Goal: Information Seeking & Learning: Learn about a topic

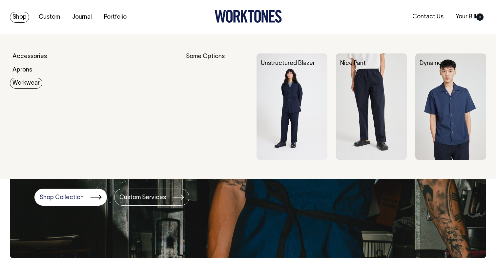
click at [32, 84] on link "Workwear" at bounding box center [26, 83] width 32 height 11
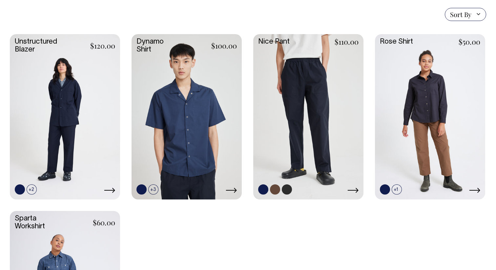
scroll to position [185, 0]
click at [309, 124] on link at bounding box center [308, 116] width 110 height 164
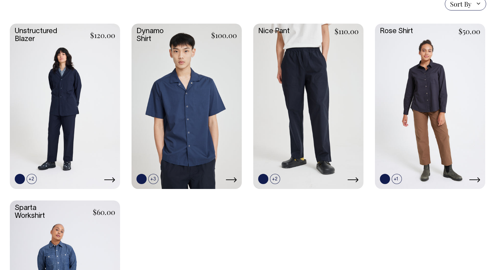
scroll to position [196, 0]
click at [54, 112] on link at bounding box center [65, 106] width 110 height 164
click at [221, 82] on link at bounding box center [186, 106] width 110 height 164
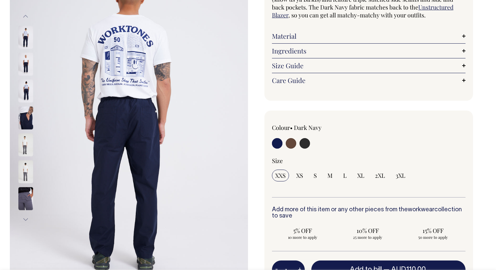
scroll to position [95, 0]
drag, startPoint x: 464, startPoint y: 36, endPoint x: 459, endPoint y: 36, distance: 4.9
click at [464, 36] on link "Material" at bounding box center [368, 36] width 193 height 8
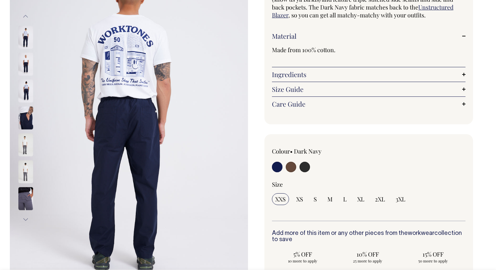
click at [463, 74] on link "Ingredients" at bounding box center [368, 74] width 193 height 8
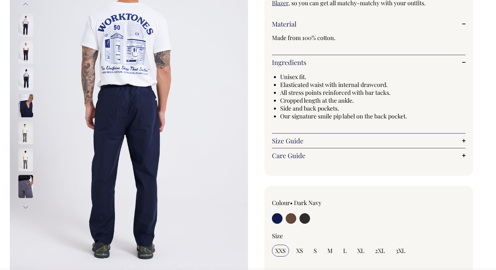
scroll to position [108, 0]
click at [290, 221] on input "radio" at bounding box center [291, 218] width 10 height 10
radio input "true"
radio input "false"
radio input "true"
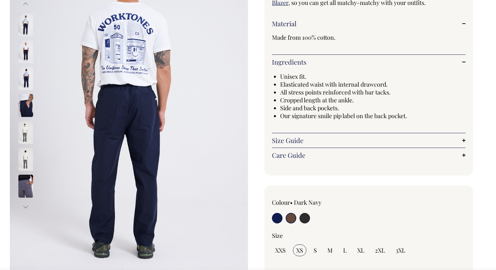
select select "Chocolate"
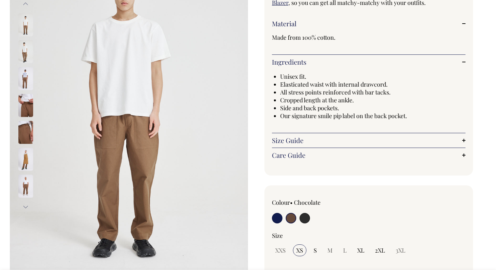
click at [29, 160] on img at bounding box center [25, 159] width 15 height 23
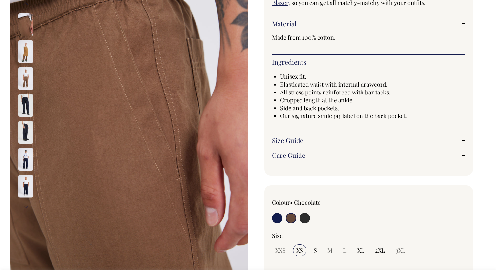
click at [27, 56] on img at bounding box center [25, 51] width 15 height 23
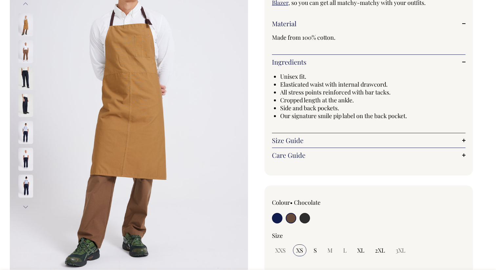
click at [25, 50] on img at bounding box center [25, 51] width 15 height 23
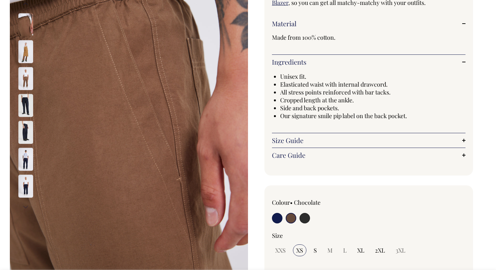
click at [26, 30] on img at bounding box center [25, 24] width 15 height 23
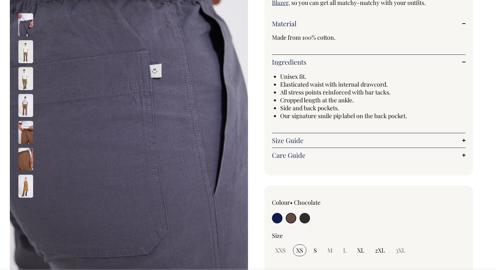
click at [25, 56] on img at bounding box center [25, 51] width 15 height 23
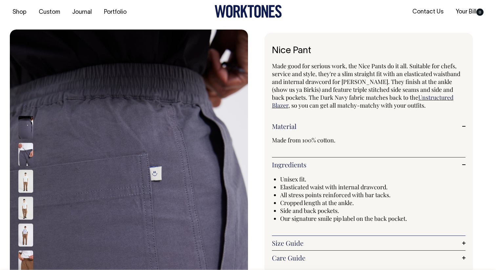
scroll to position [2, 0]
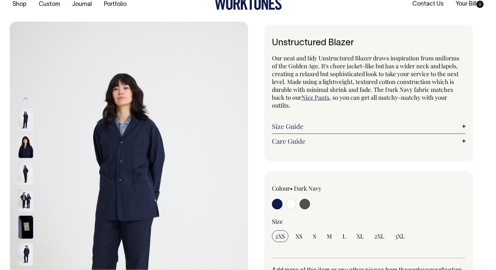
scroll to position [13, 0]
click at [26, 172] on img at bounding box center [25, 173] width 15 height 23
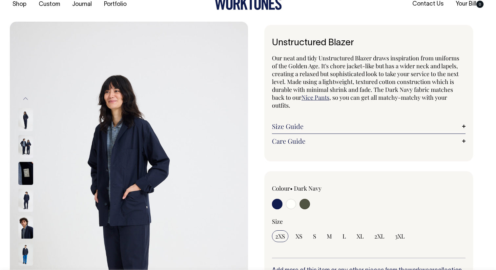
click at [112, 187] on img at bounding box center [129, 200] width 238 height 357
click at [30, 204] on img at bounding box center [25, 200] width 15 height 23
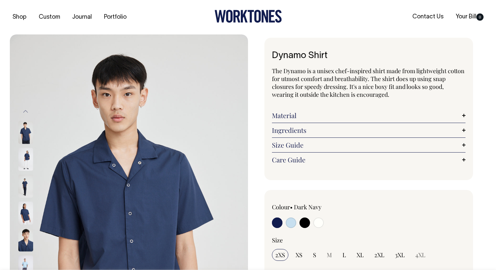
click at [290, 223] on input "radio" at bounding box center [291, 222] width 10 height 10
radio input "true"
select select "True Blue"
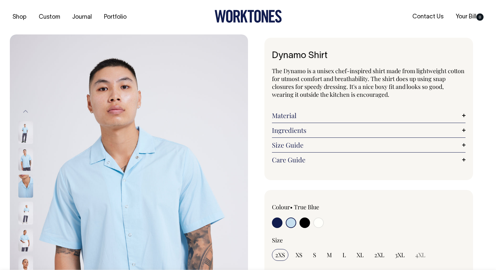
click at [23, 185] on img at bounding box center [25, 185] width 15 height 23
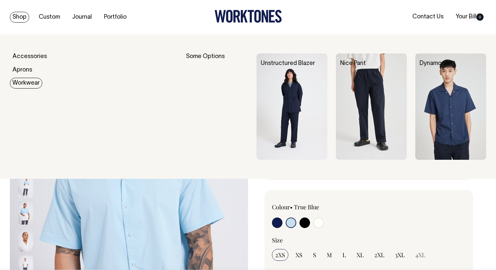
click at [28, 85] on link "Workwear" at bounding box center [26, 83] width 32 height 11
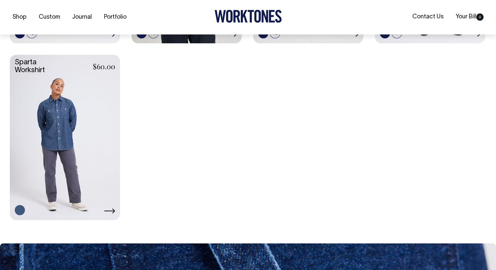
scroll to position [342, 0]
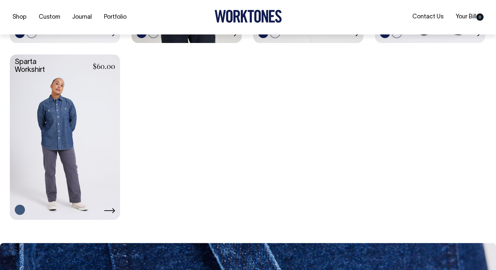
click at [52, 117] on link at bounding box center [65, 136] width 110 height 164
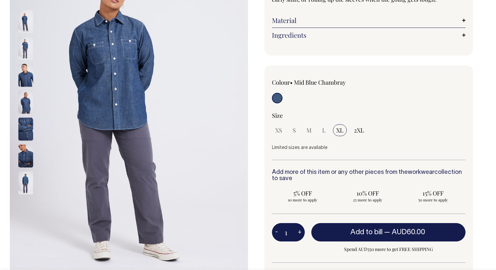
scroll to position [111, 0]
click at [21, 183] on img at bounding box center [25, 182] width 15 height 23
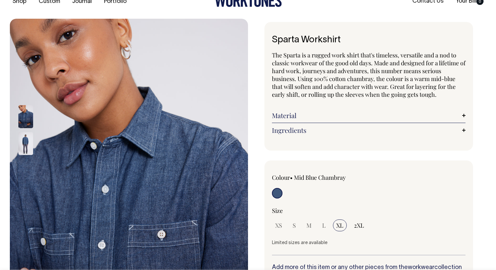
scroll to position [16, 0]
click at [23, 145] on img at bounding box center [25, 143] width 15 height 23
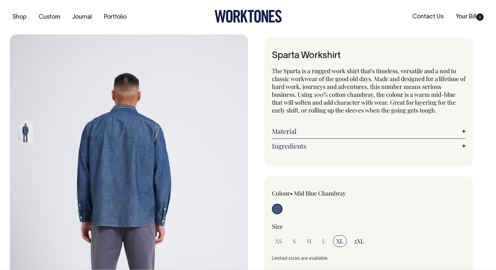
scroll to position [0, 0]
click at [113, 18] on link "Portfolio" at bounding box center [115, 17] width 28 height 11
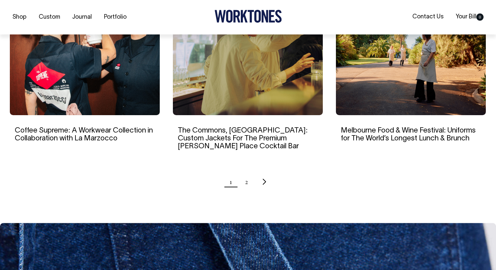
scroll to position [664, 0]
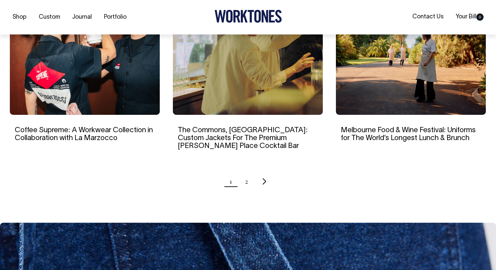
click at [264, 178] on icon "Next page" at bounding box center [264, 181] width 4 height 7
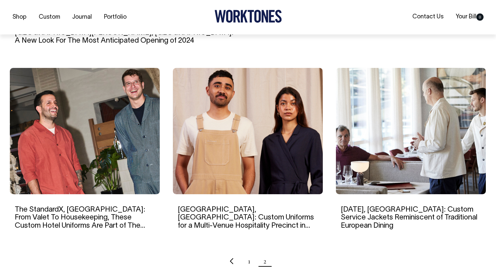
scroll to position [400, 0]
